Goal: Check status: Check status

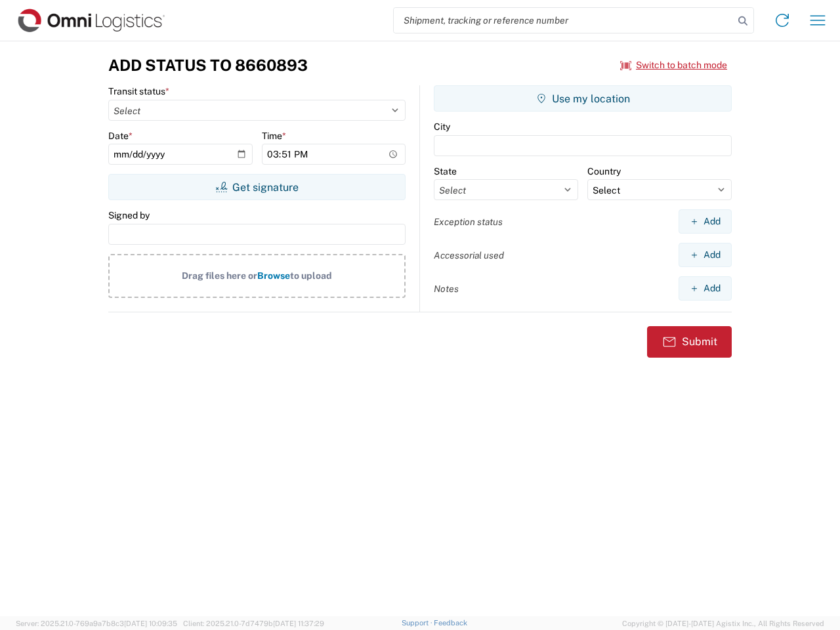
click at [564, 20] on input "search" at bounding box center [564, 20] width 340 height 25
click at [743, 21] on icon at bounding box center [742, 21] width 18 height 18
click at [782, 20] on icon at bounding box center [782, 20] width 21 height 21
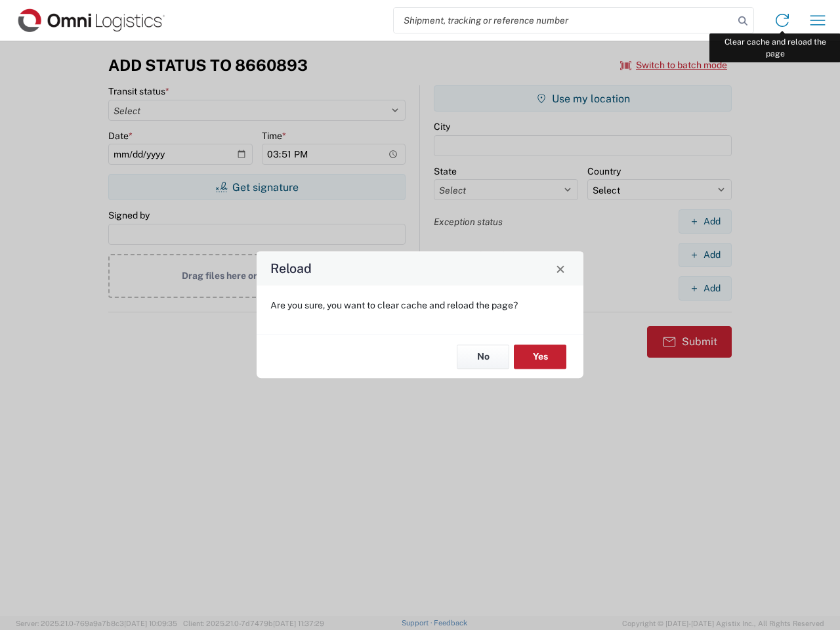
click at [817, 20] on div "Reload Are you sure, you want to clear cache and reload the page? No Yes" at bounding box center [420, 315] width 840 height 630
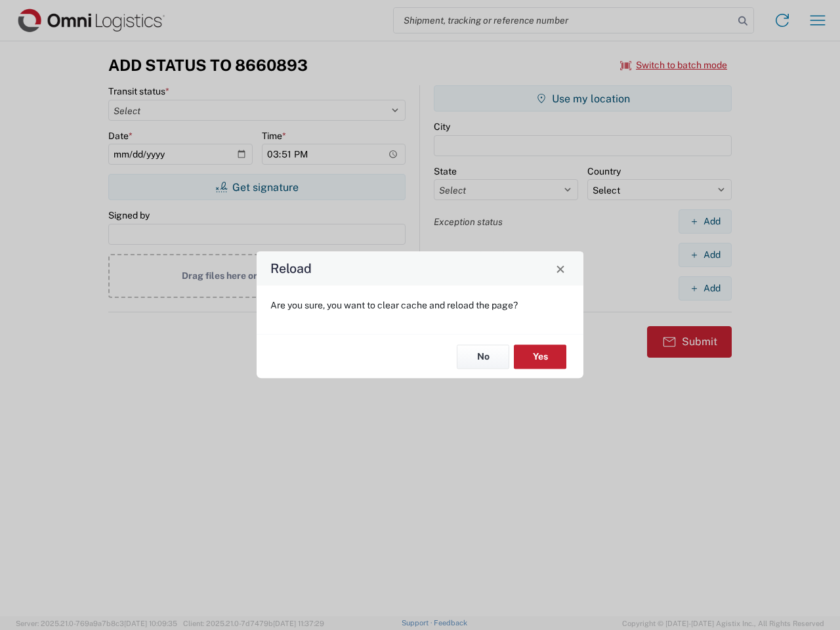
click at [674, 65] on div "Reload Are you sure, you want to clear cache and reload the page? No Yes" at bounding box center [420, 315] width 840 height 630
click at [257, 187] on div "Reload Are you sure, you want to clear cache and reload the page? No Yes" at bounding box center [420, 315] width 840 height 630
click at [583, 98] on div "Reload Are you sure, you want to clear cache and reload the page? No Yes" at bounding box center [420, 315] width 840 height 630
click at [705, 221] on div "Reload Are you sure, you want to clear cache and reload the page? No Yes" at bounding box center [420, 315] width 840 height 630
click at [705, 255] on div "Reload Are you sure, you want to clear cache and reload the page? No Yes" at bounding box center [420, 315] width 840 height 630
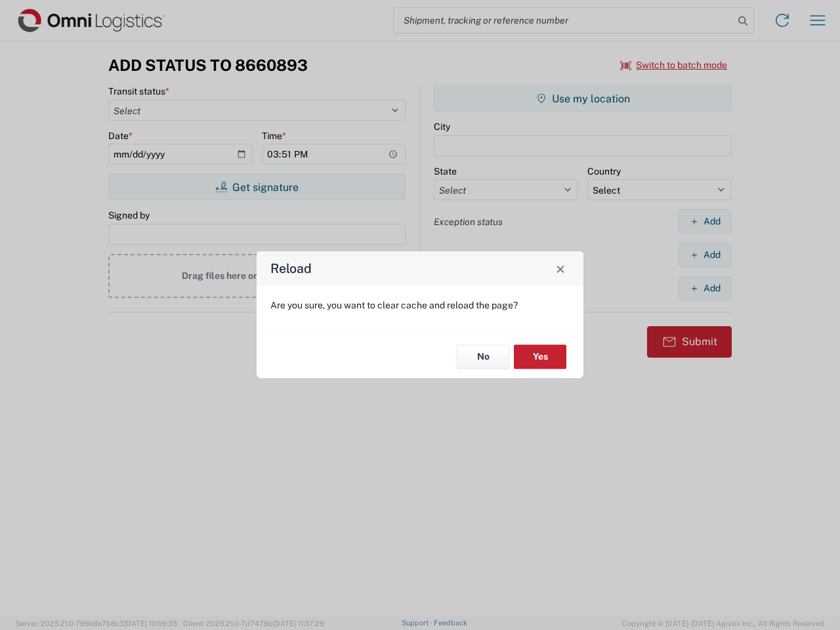
click at [705, 288] on div "Reload Are you sure, you want to clear cache and reload the page? No Yes" at bounding box center [420, 315] width 840 height 630
